Goal: Task Accomplishment & Management: Use online tool/utility

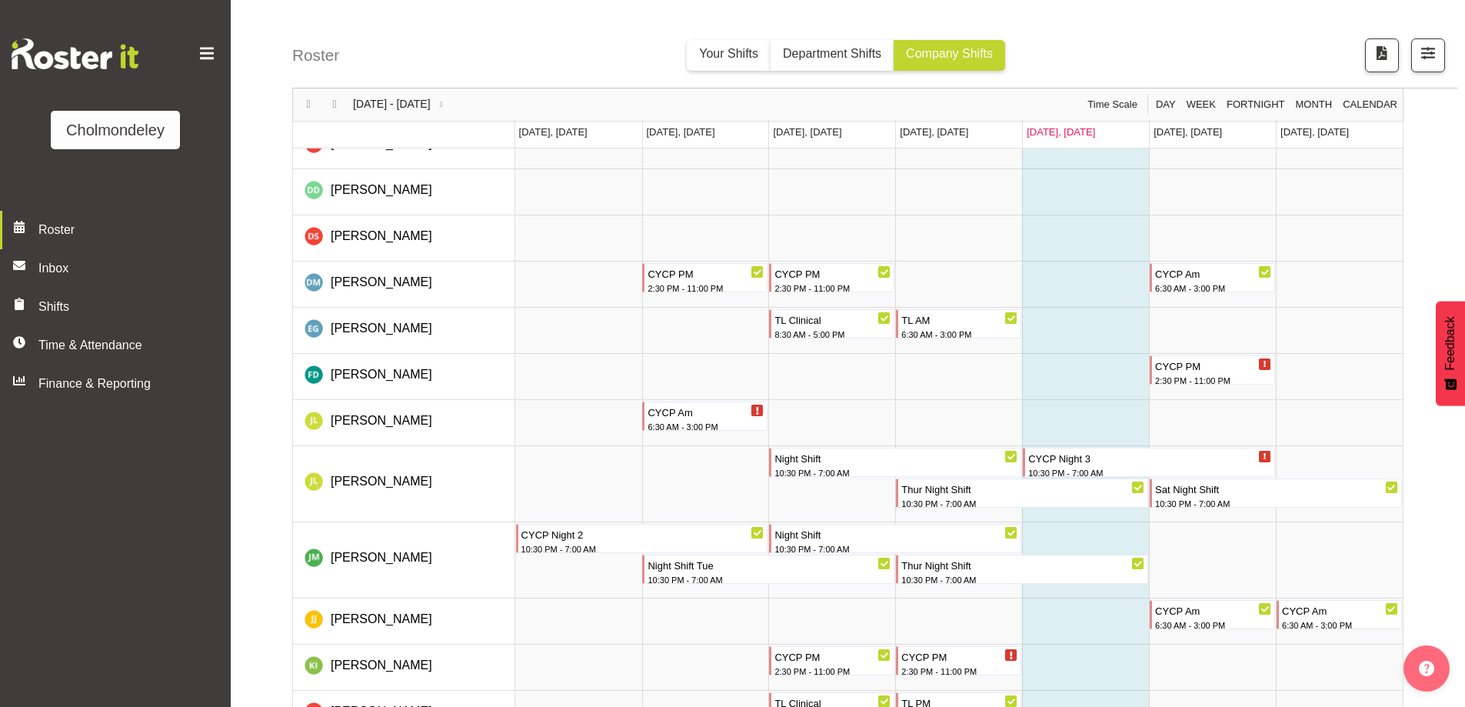
scroll to position [692, 0]
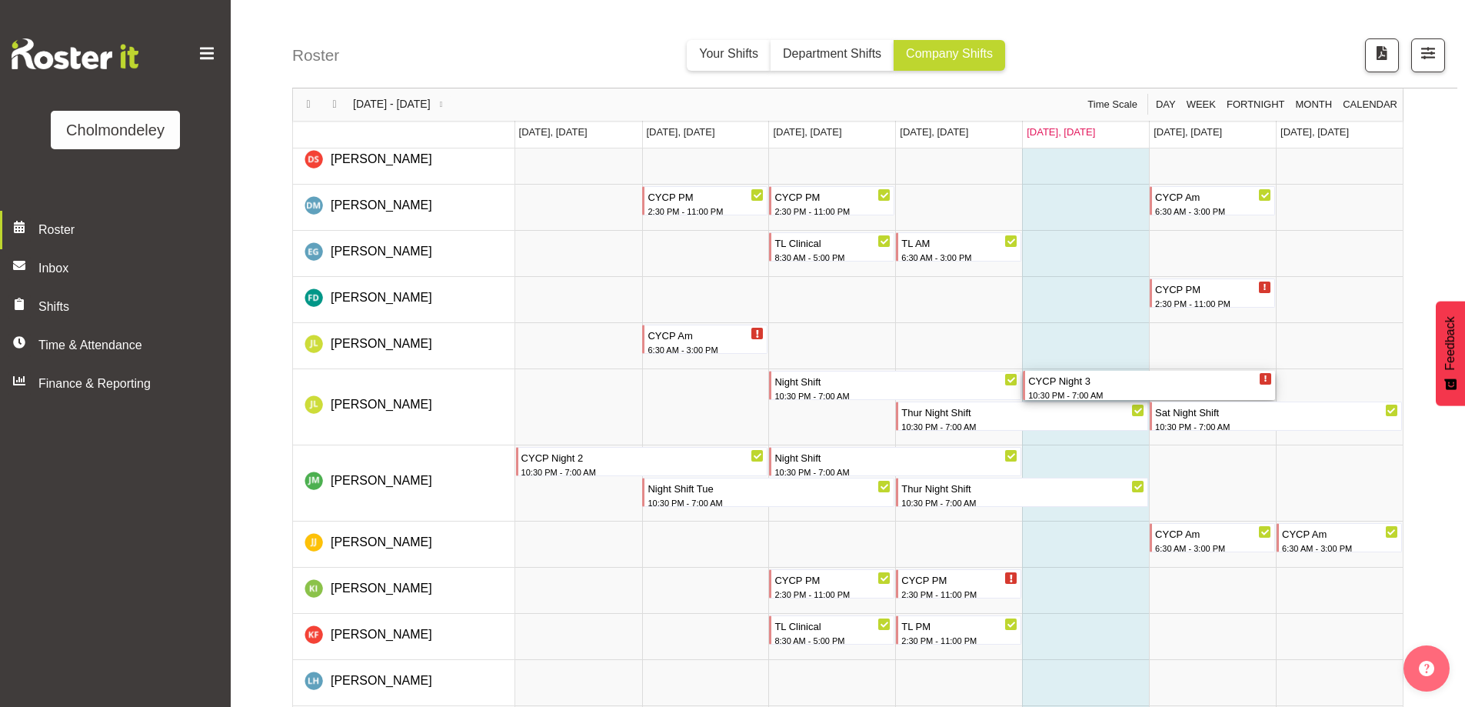
click at [1207, 392] on div "10:30 PM - 7:00 AM" at bounding box center [1150, 395] width 244 height 14
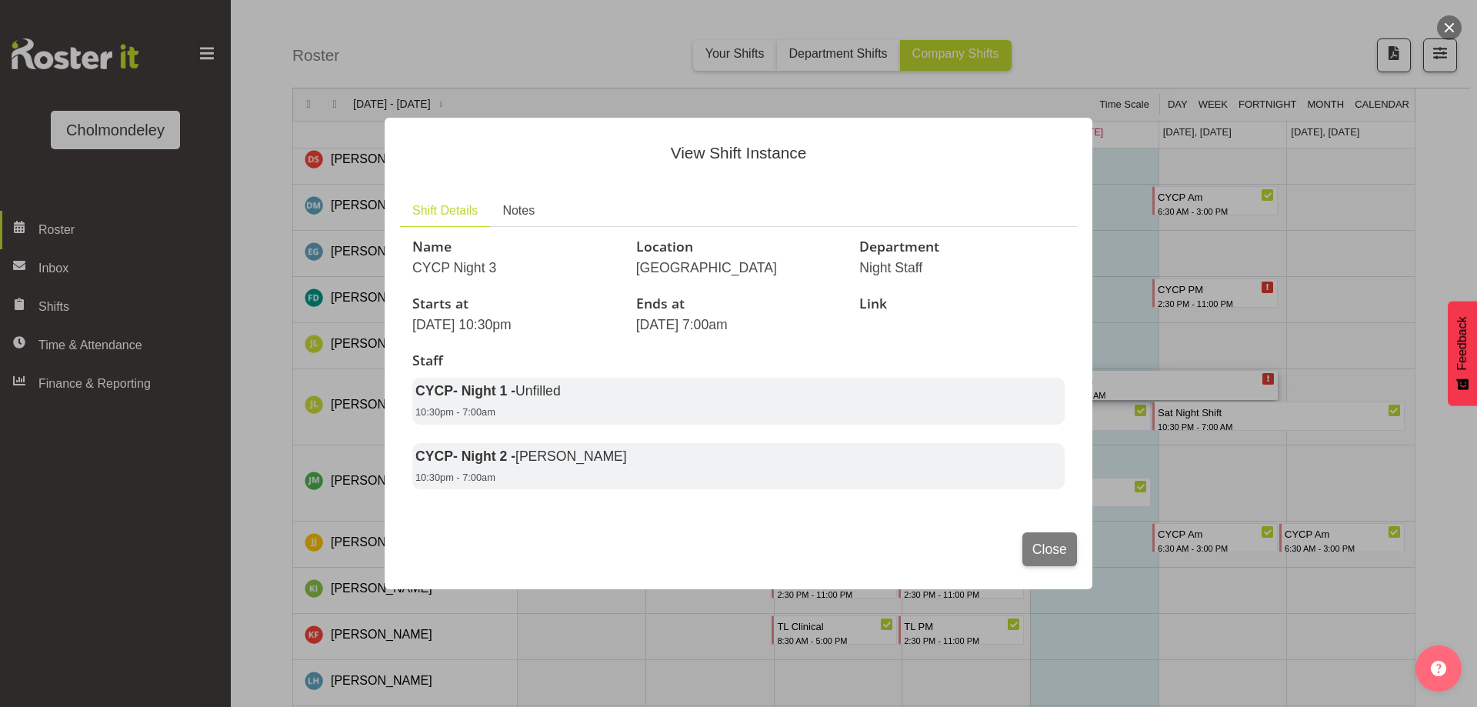
click at [1230, 467] on div at bounding box center [738, 353] width 1477 height 707
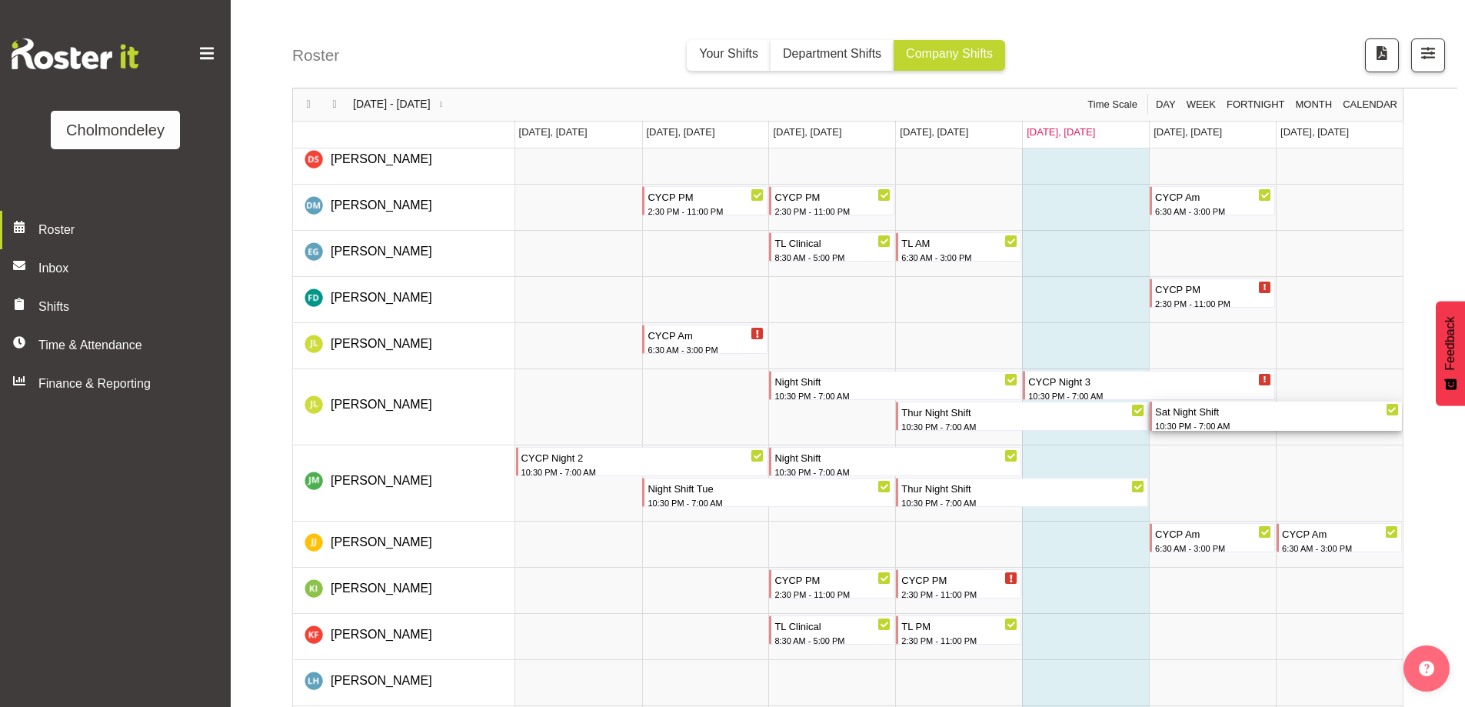
click at [1236, 419] on div "10:30 PM - 7:00 AM" at bounding box center [1277, 426] width 244 height 14
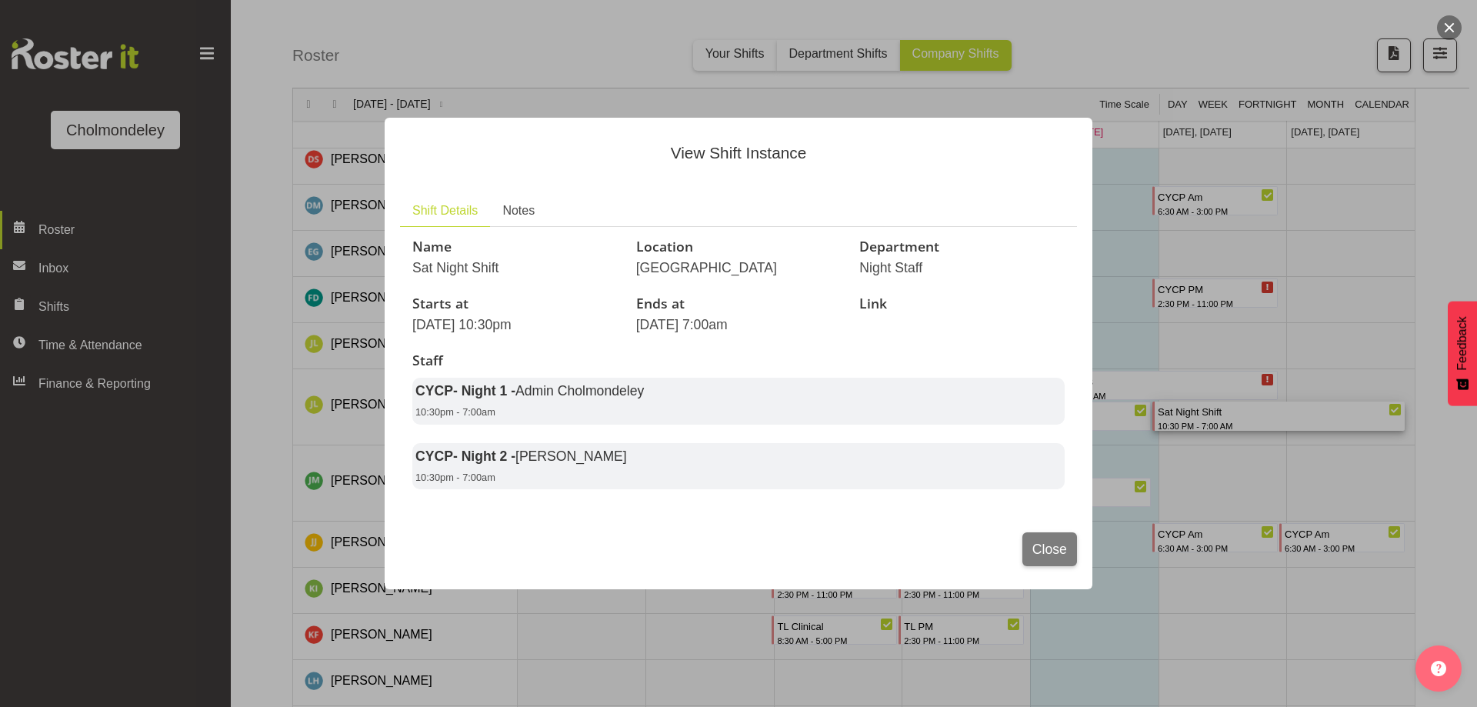
click at [1228, 469] on div at bounding box center [738, 353] width 1477 height 707
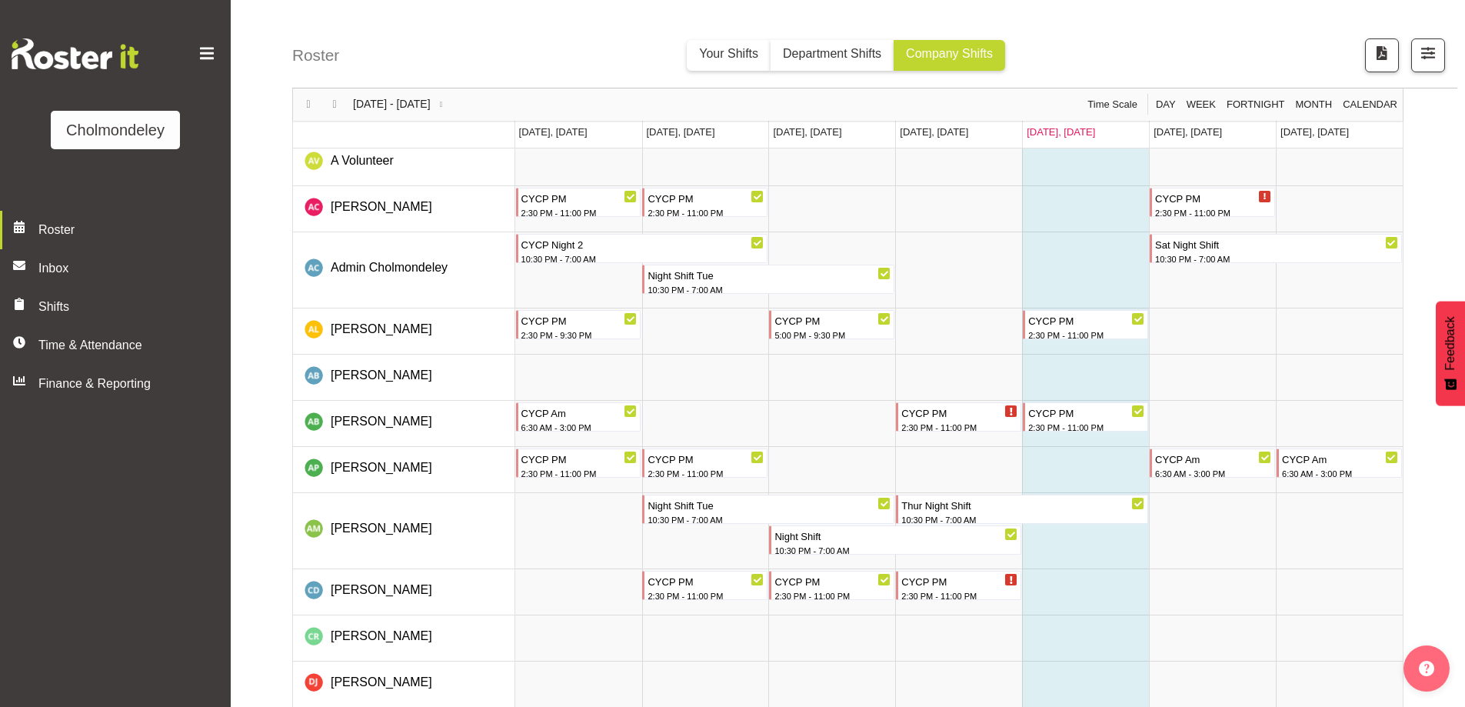
scroll to position [0, 0]
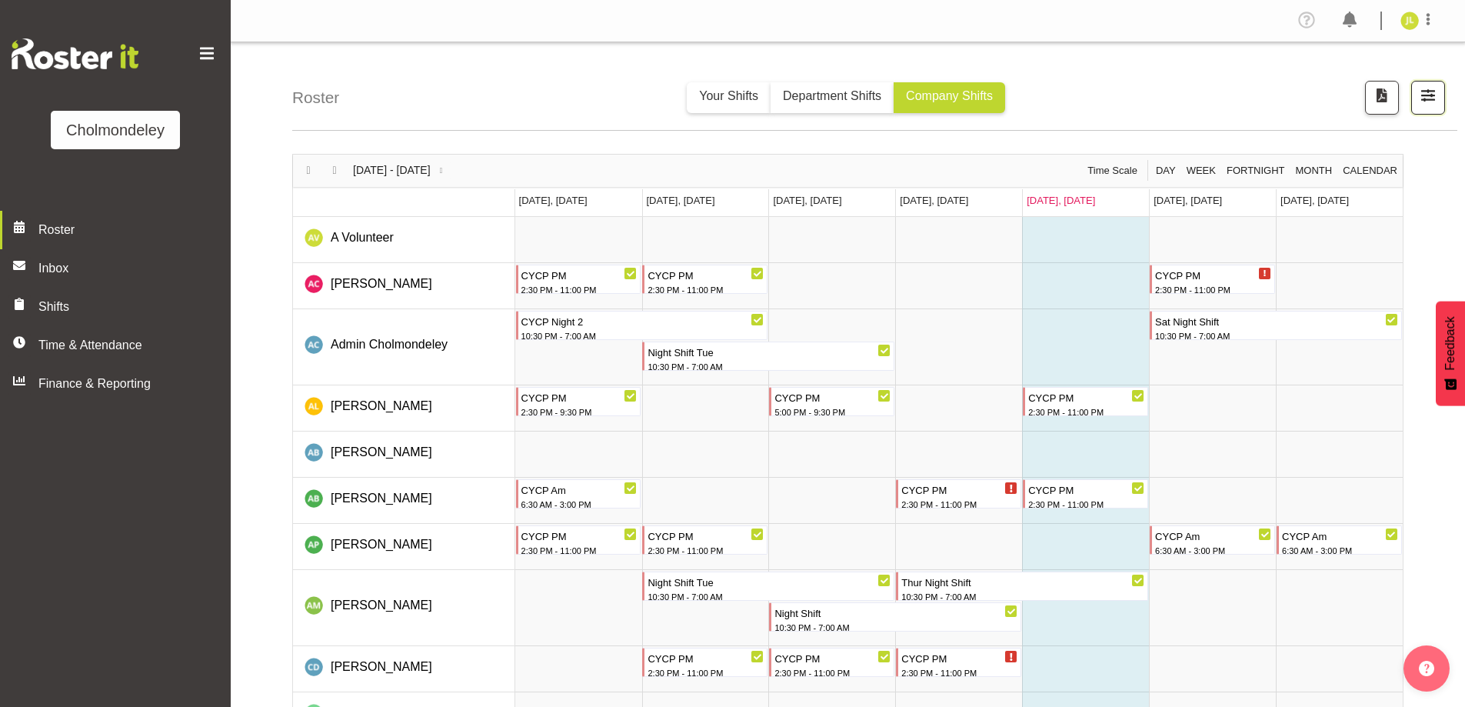
click at [1432, 101] on span "button" at bounding box center [1428, 95] width 20 height 20
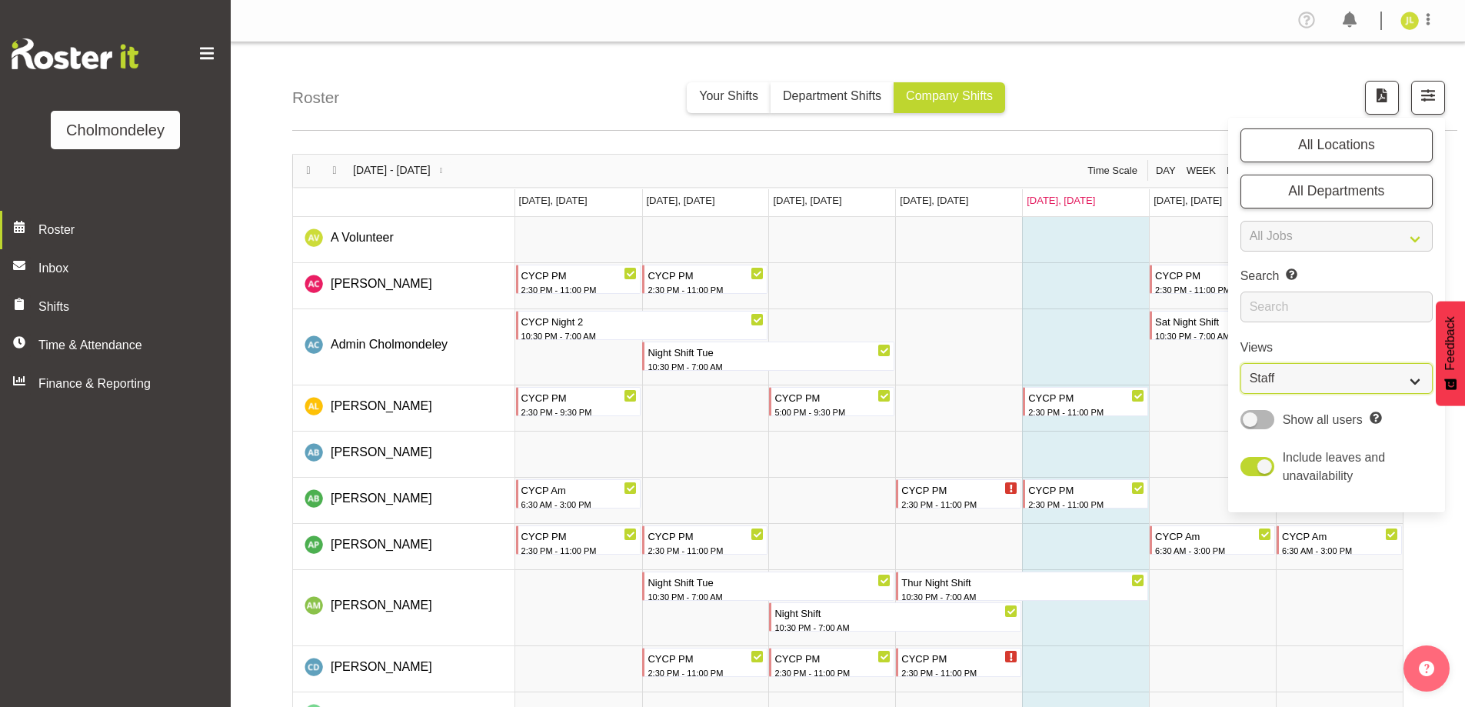
click at [1390, 376] on select "Staff Role Shift - Horizontal Shift - Vertical Staff - Location" at bounding box center [1337, 378] width 192 height 31
select select "shift"
click at [1241, 363] on select "Staff Role Shift - Horizontal Shift - Vertical Staff - Location" at bounding box center [1337, 378] width 192 height 31
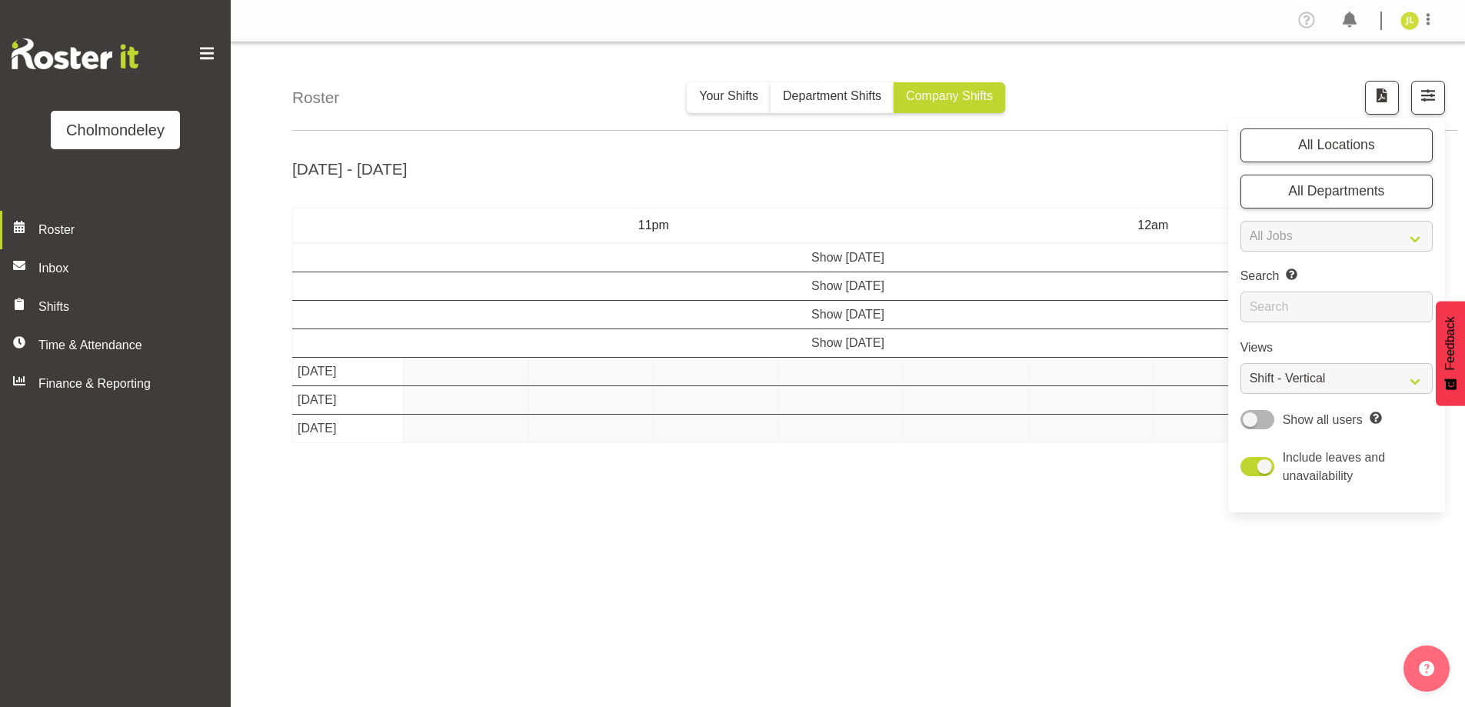
click at [848, 539] on div "[DATE] - [DATE] [DATE] - [DATE] [DATE] Day Week Fortnight Month calendar Month …" at bounding box center [878, 449] width 1173 height 615
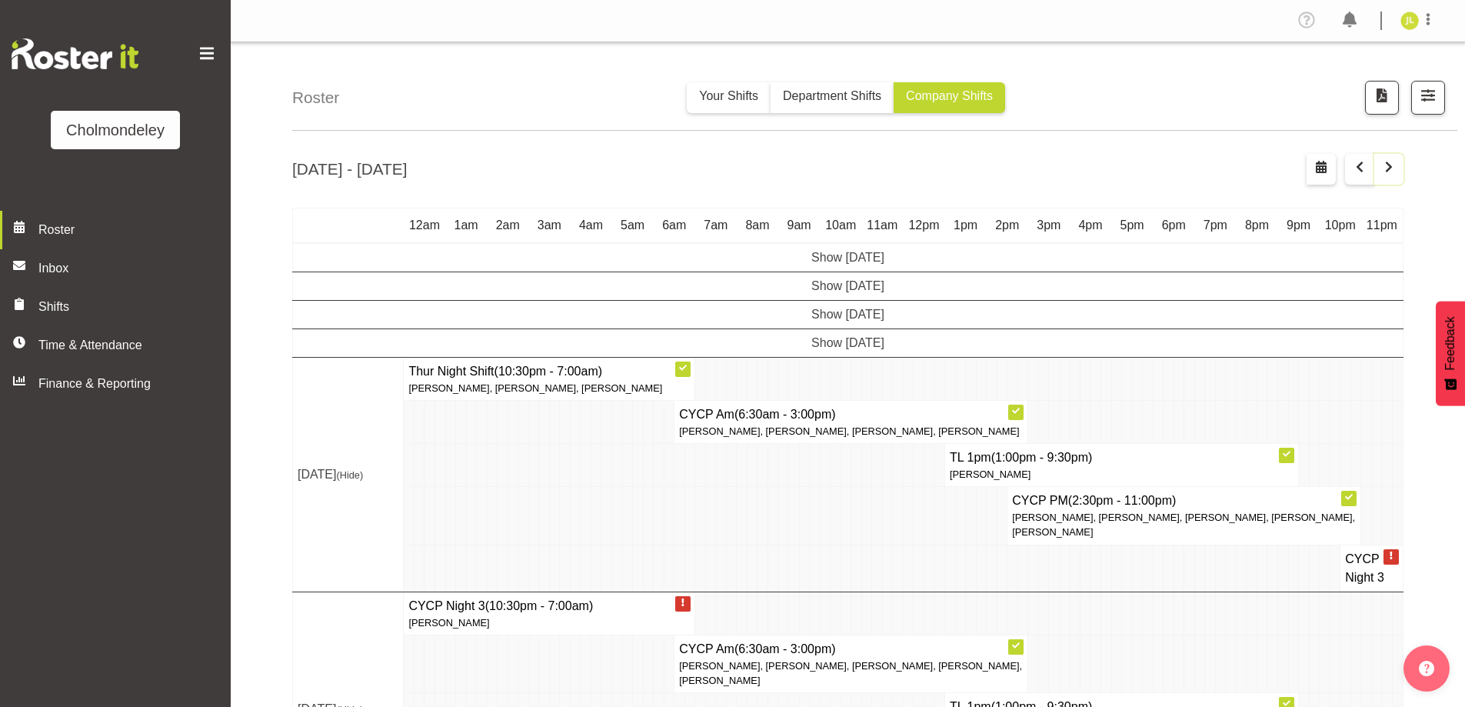
click at [1385, 170] on span "button" at bounding box center [1389, 167] width 18 height 18
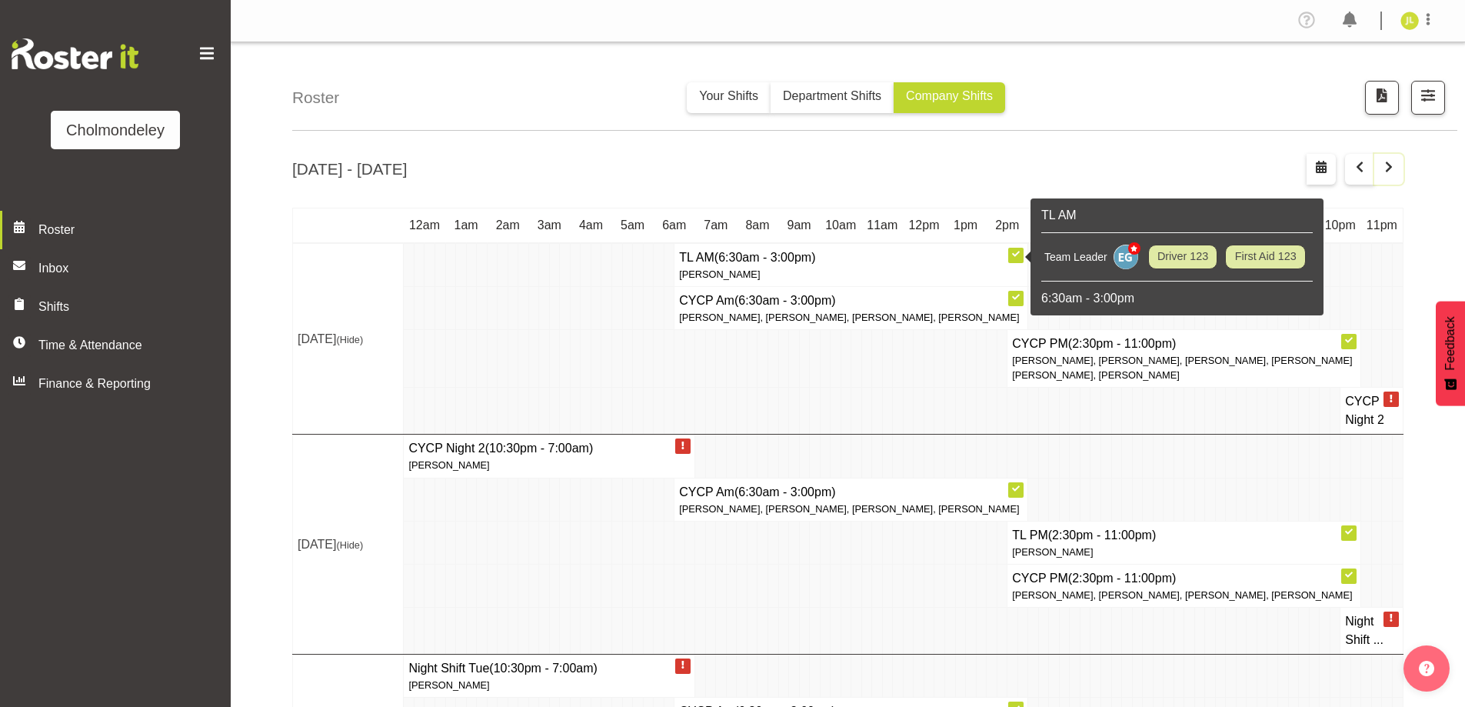
click at [1402, 165] on button "button" at bounding box center [1389, 169] width 29 height 31
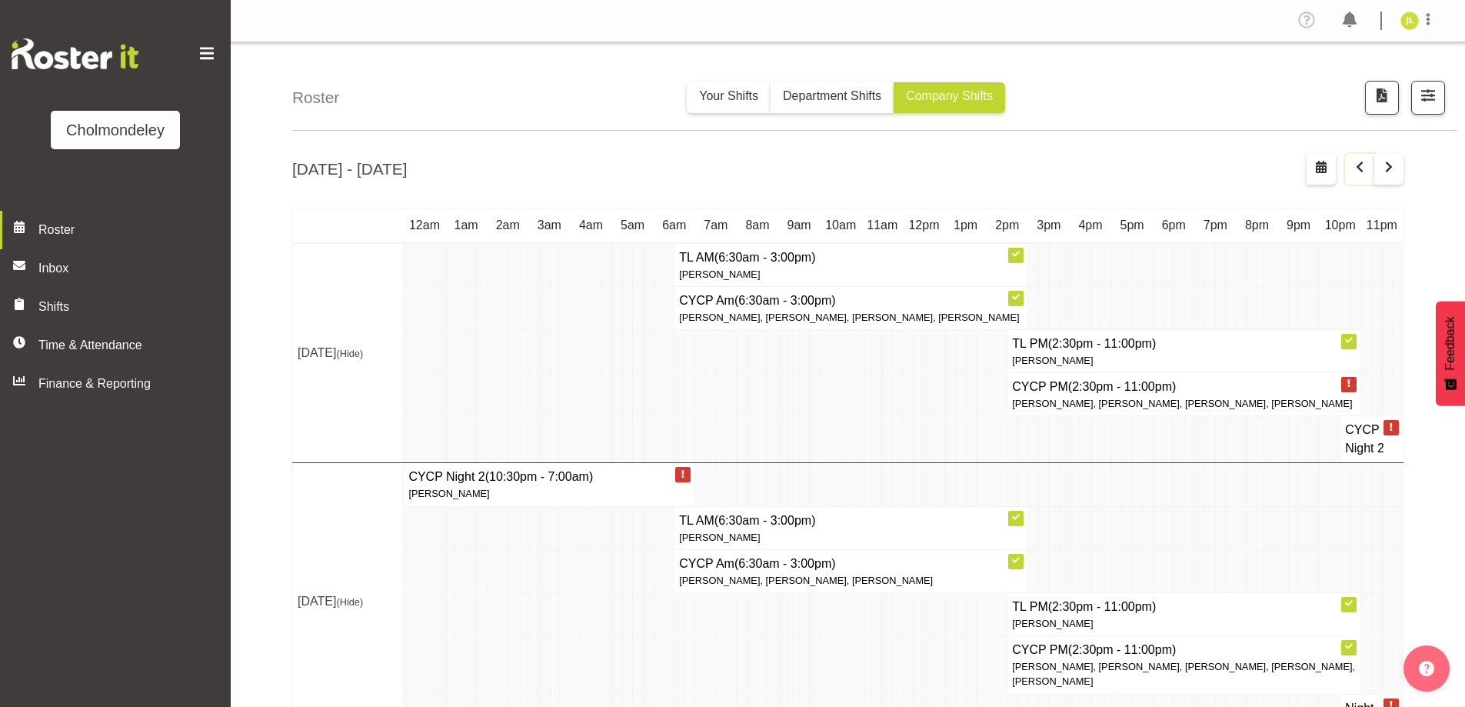
click at [1366, 166] on span "button" at bounding box center [1360, 167] width 18 height 18
